Goal: Task Accomplishment & Management: Use online tool/utility

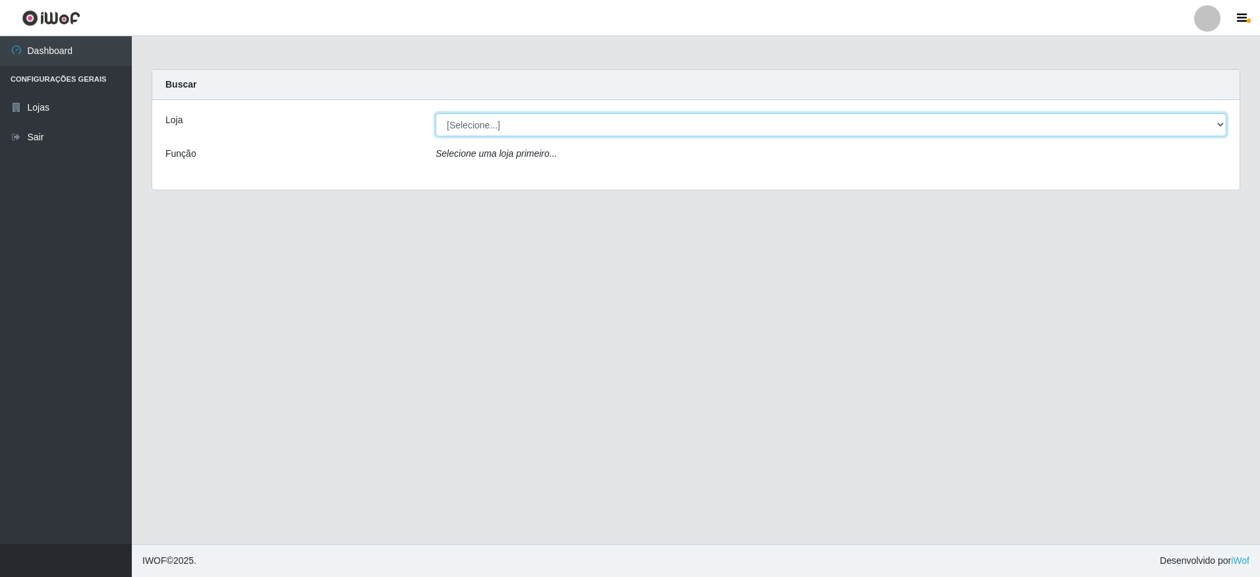
click at [599, 123] on select "[Selecione...] Extrabom - Loja 05 [GEOGRAPHIC_DATA]" at bounding box center [831, 124] width 791 height 23
select select "494"
click at [436, 113] on select "[Selecione...] Extrabom - Loja 05 [GEOGRAPHIC_DATA]" at bounding box center [831, 124] width 791 height 23
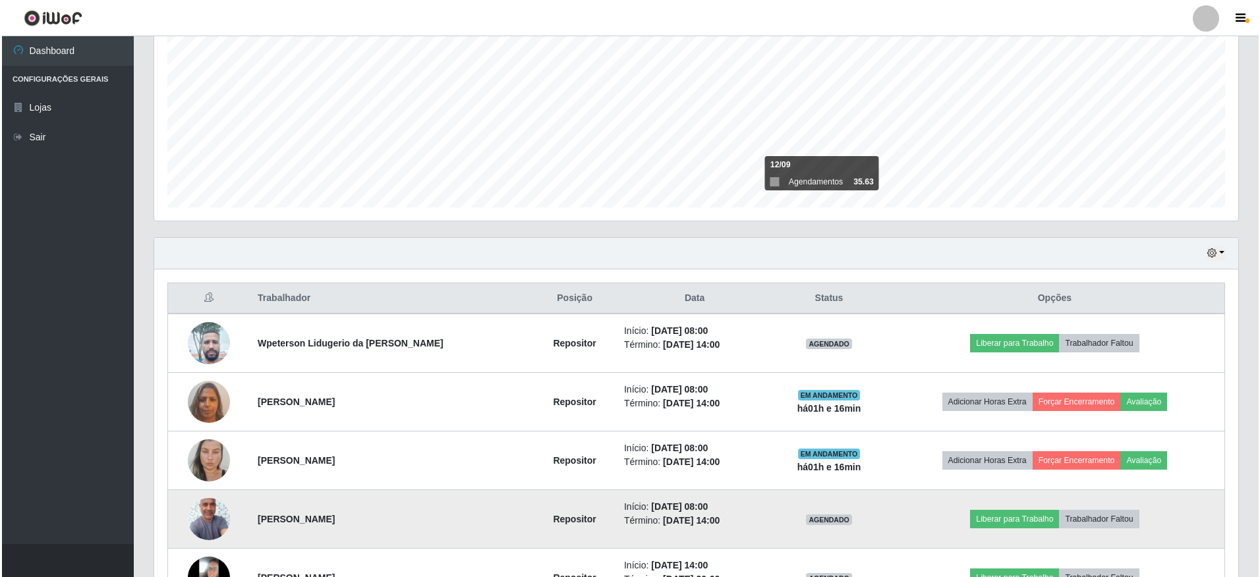
scroll to position [330, 0]
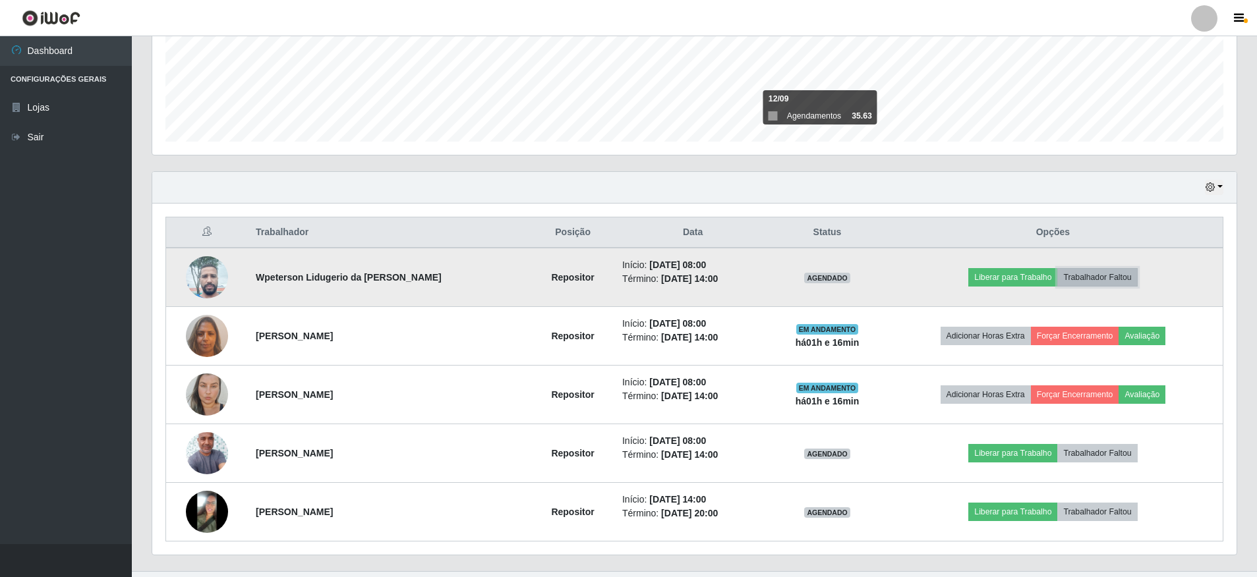
click at [1099, 276] on button "Trabalhador Faltou" at bounding box center [1097, 277] width 80 height 18
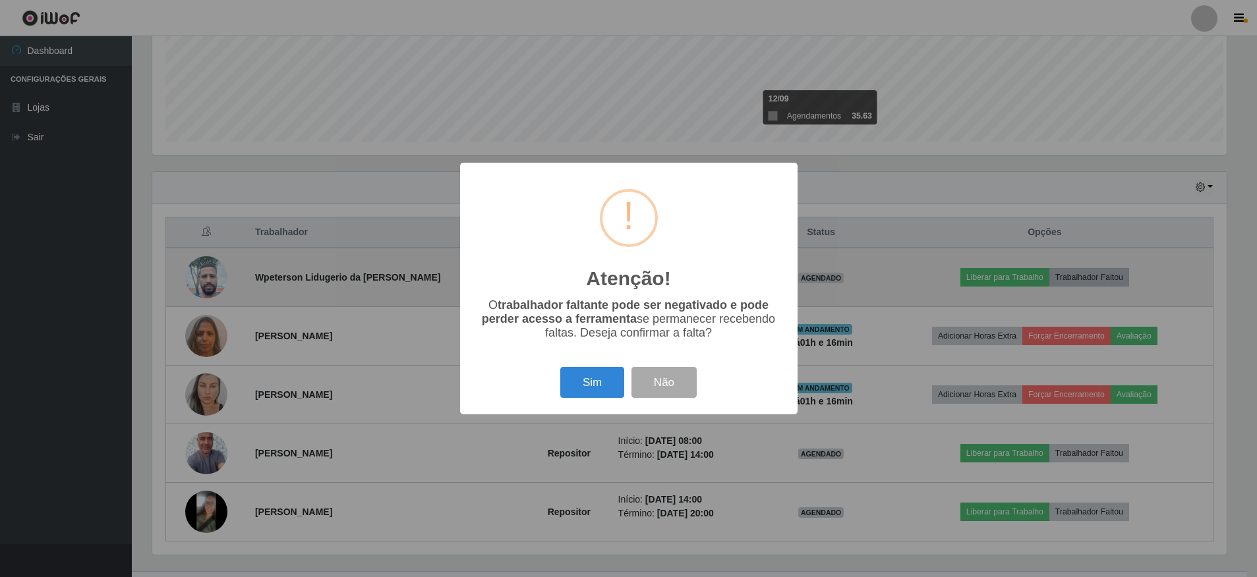
scroll to position [274, 1078]
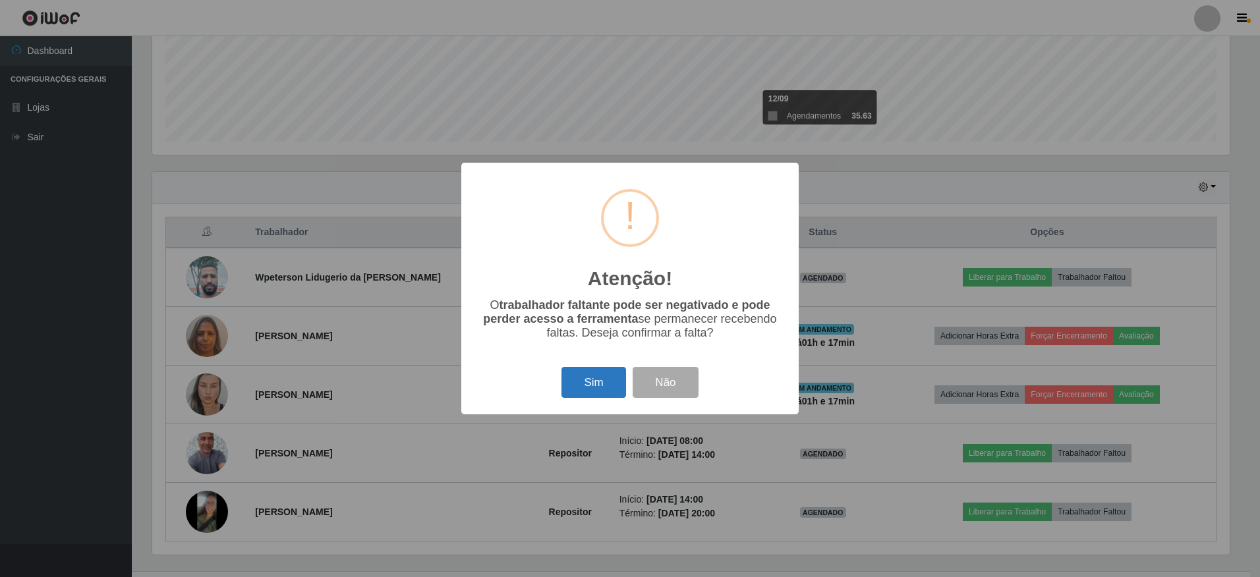
click at [592, 384] on button "Sim" at bounding box center [594, 382] width 64 height 31
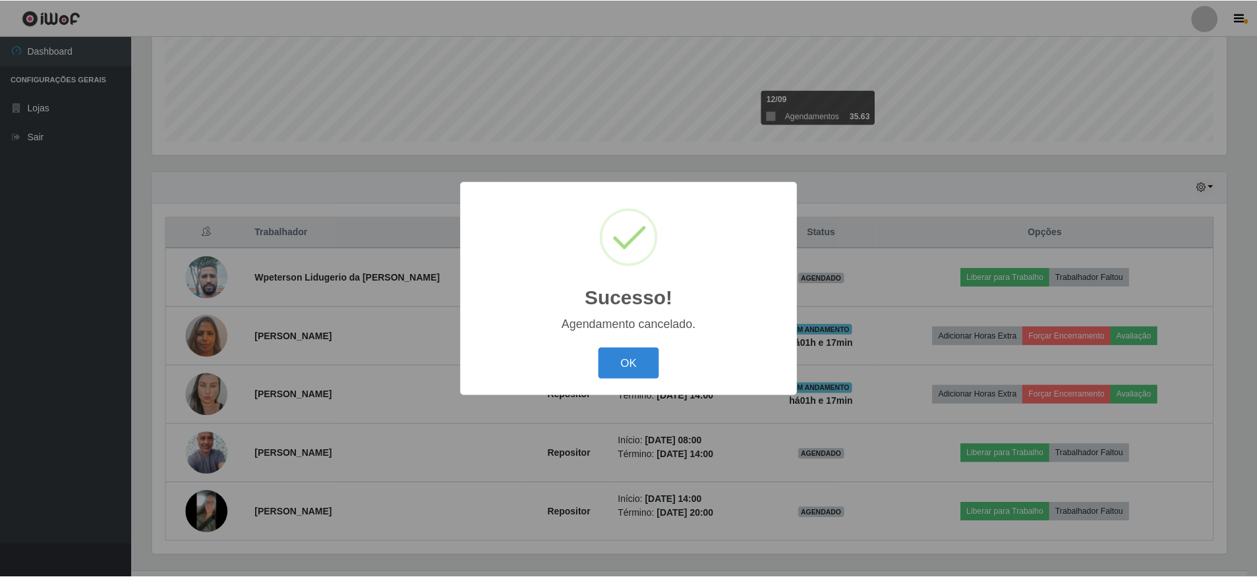
scroll to position [298, 0]
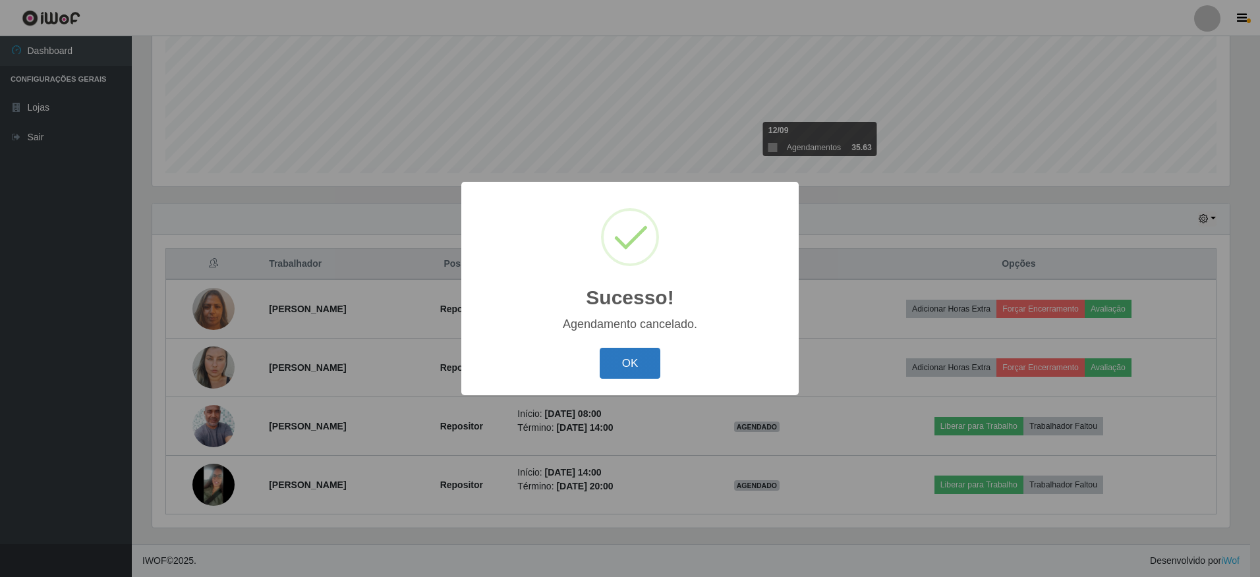
click at [631, 359] on button "OK" at bounding box center [630, 363] width 61 height 31
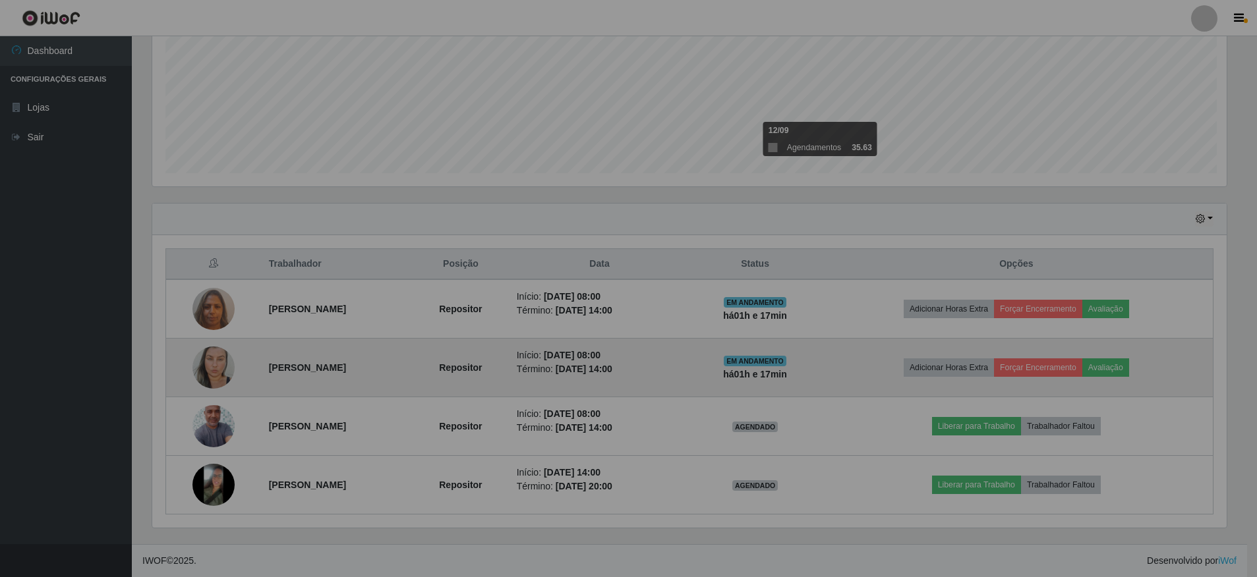
scroll to position [274, 1084]
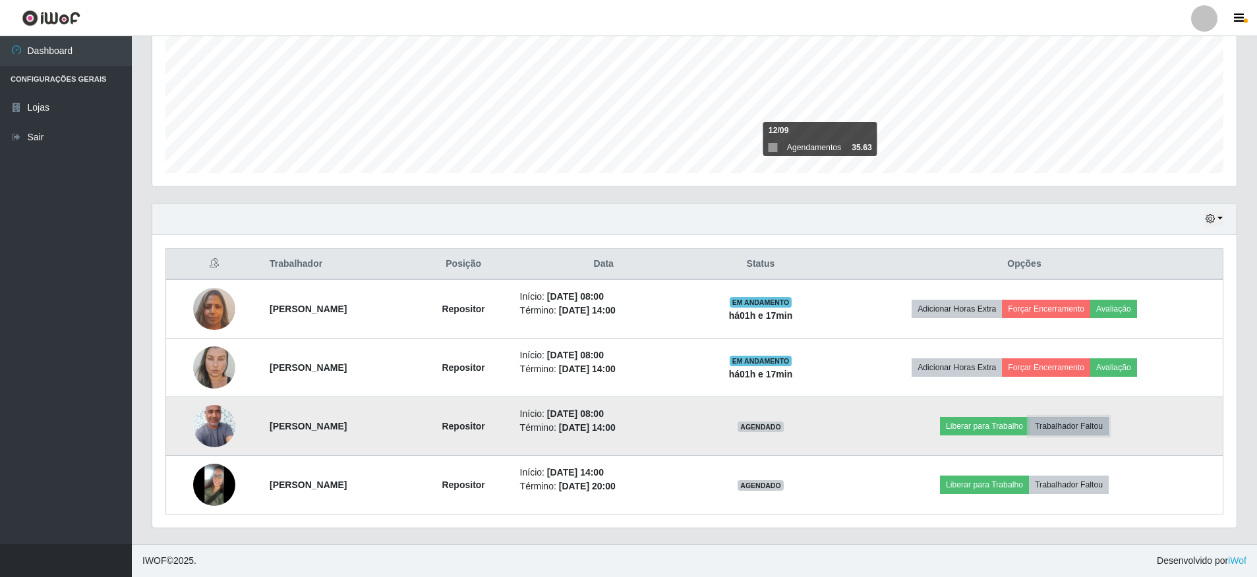
click at [1103, 424] on button "Trabalhador Faltou" at bounding box center [1069, 426] width 80 height 18
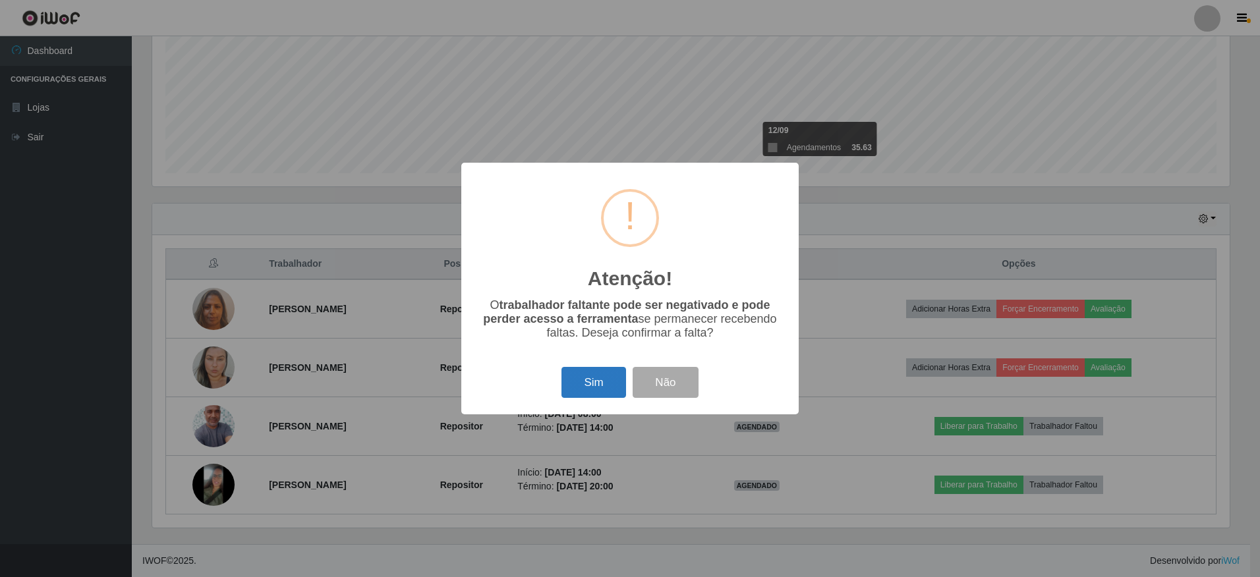
click at [588, 384] on button "Sim" at bounding box center [594, 382] width 64 height 31
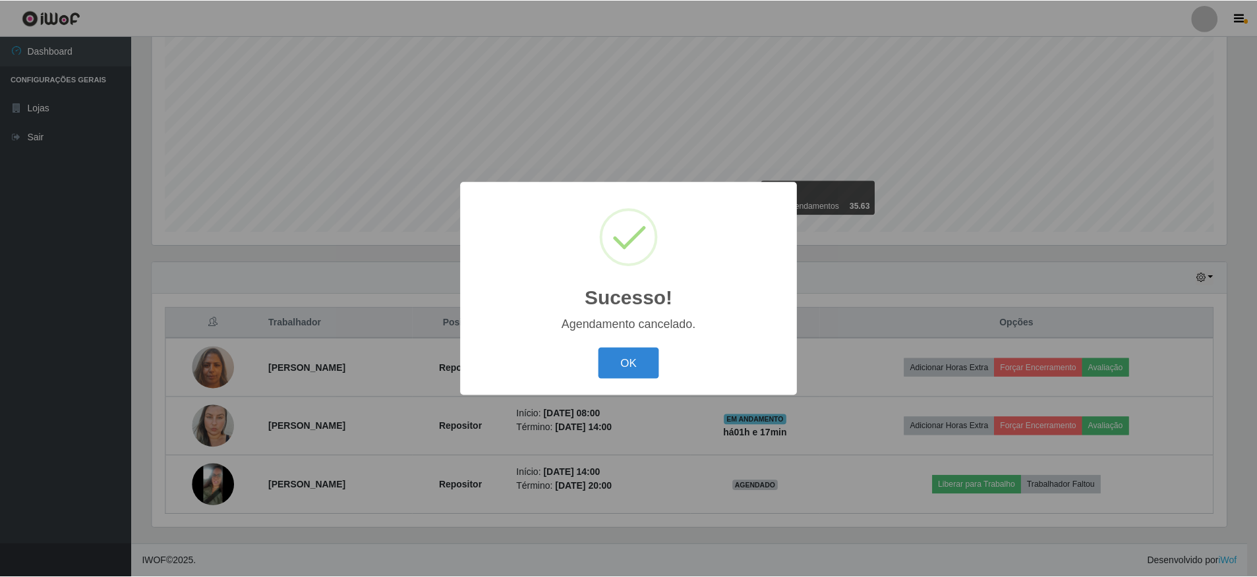
scroll to position [239, 0]
click at [635, 366] on button "OK" at bounding box center [630, 363] width 61 height 31
